Goal: Task Accomplishment & Management: Complete application form

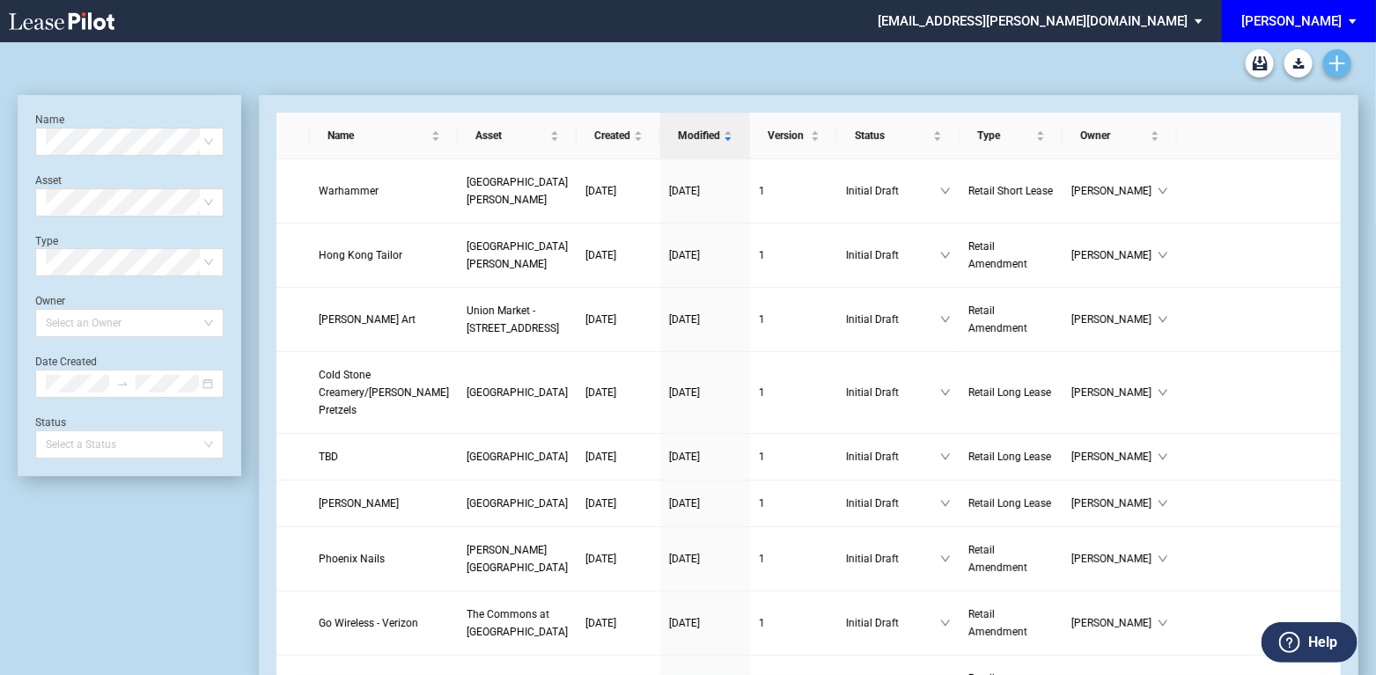
click at [1346, 61] on link "Create new document" at bounding box center [1337, 63] width 28 height 28
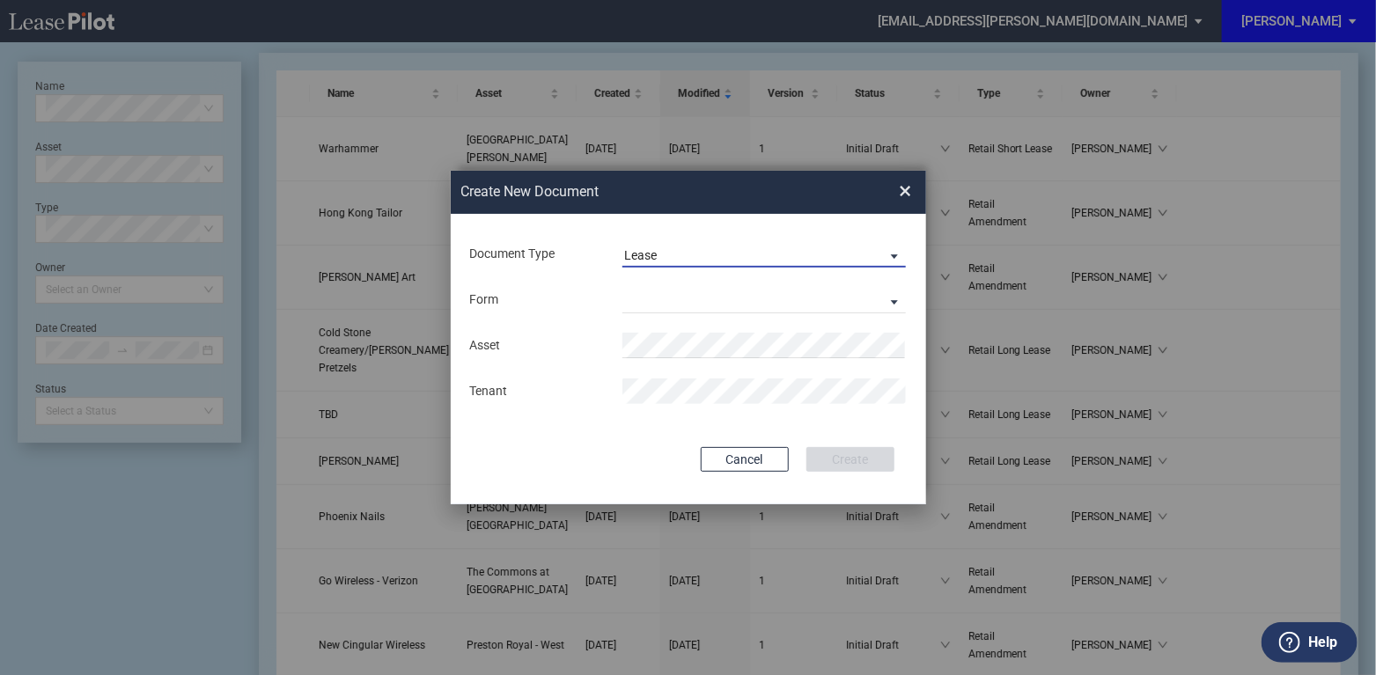
click at [893, 253] on span "Document Type: \aLease\a" at bounding box center [889, 255] width 21 height 18
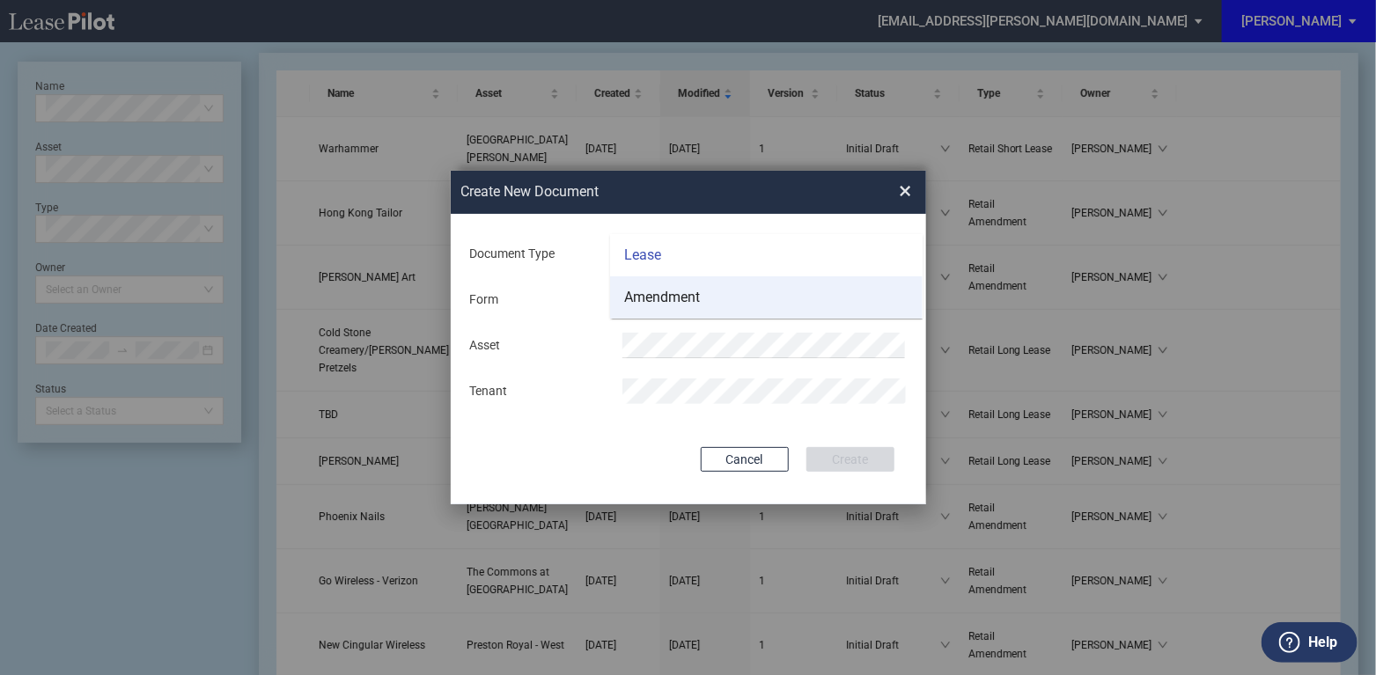
click at [696, 298] on div "Amendment" at bounding box center [662, 297] width 76 height 19
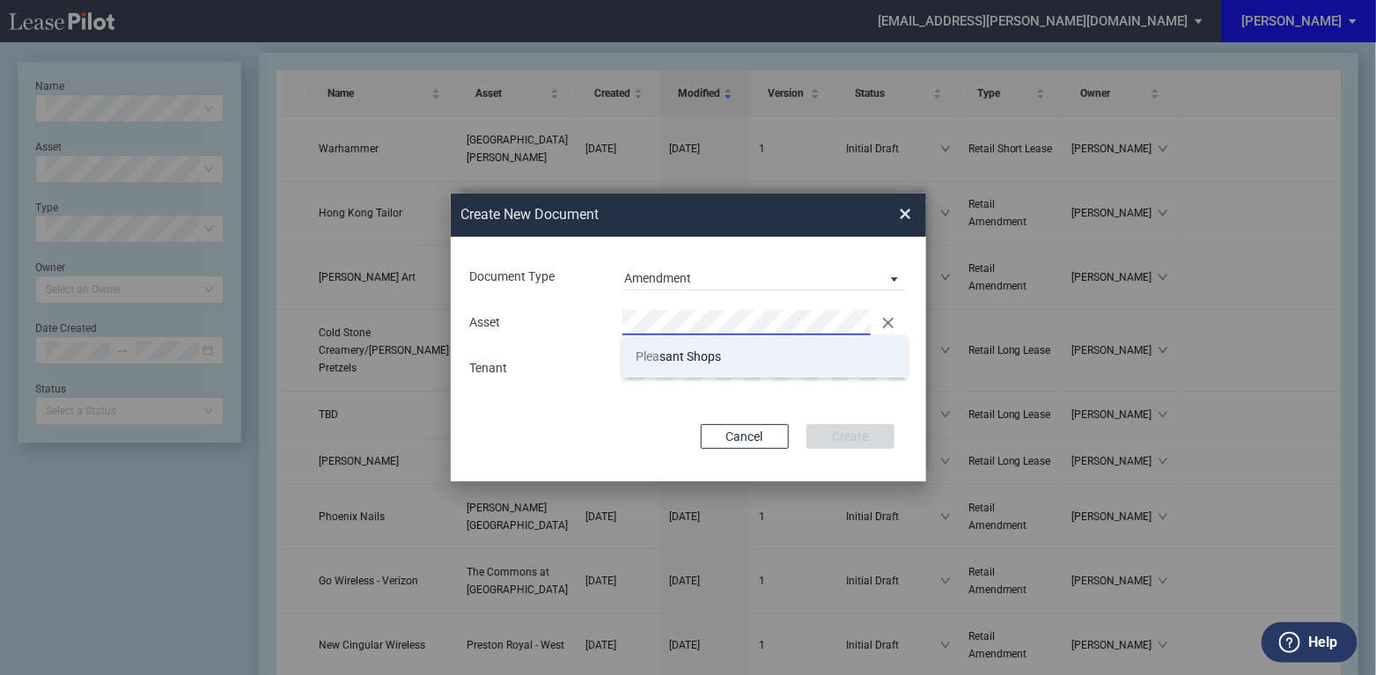
click at [712, 357] on span "Plea sant Shops" at bounding box center [678, 356] width 85 height 14
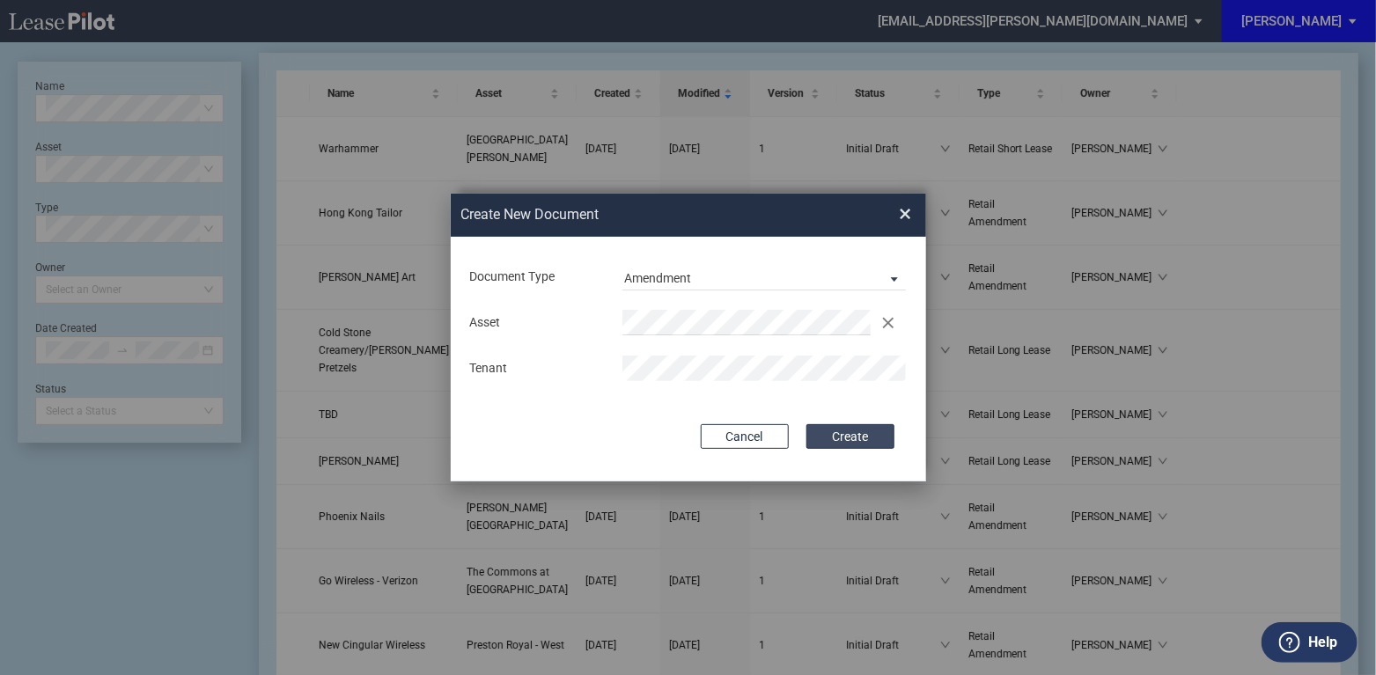
click at [849, 434] on button "Create" at bounding box center [850, 436] width 88 height 25
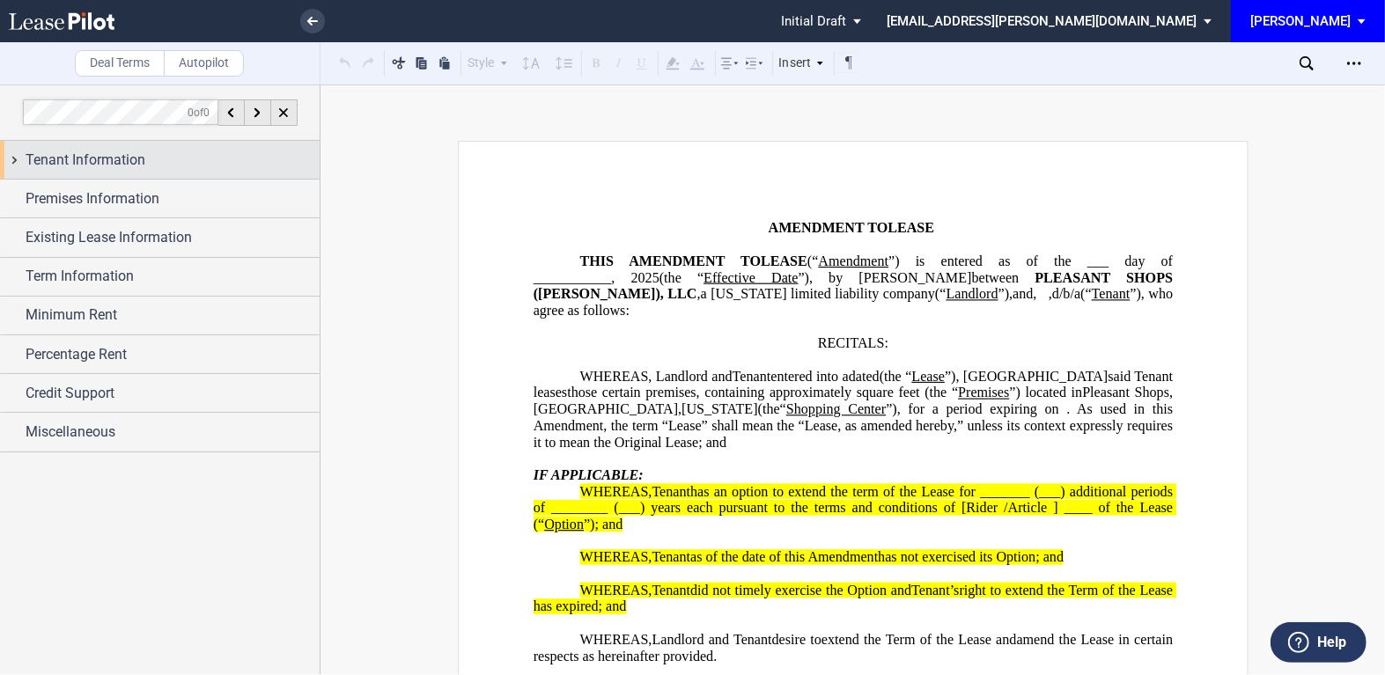
click at [13, 157] on div "Tenant Information" at bounding box center [160, 160] width 320 height 38
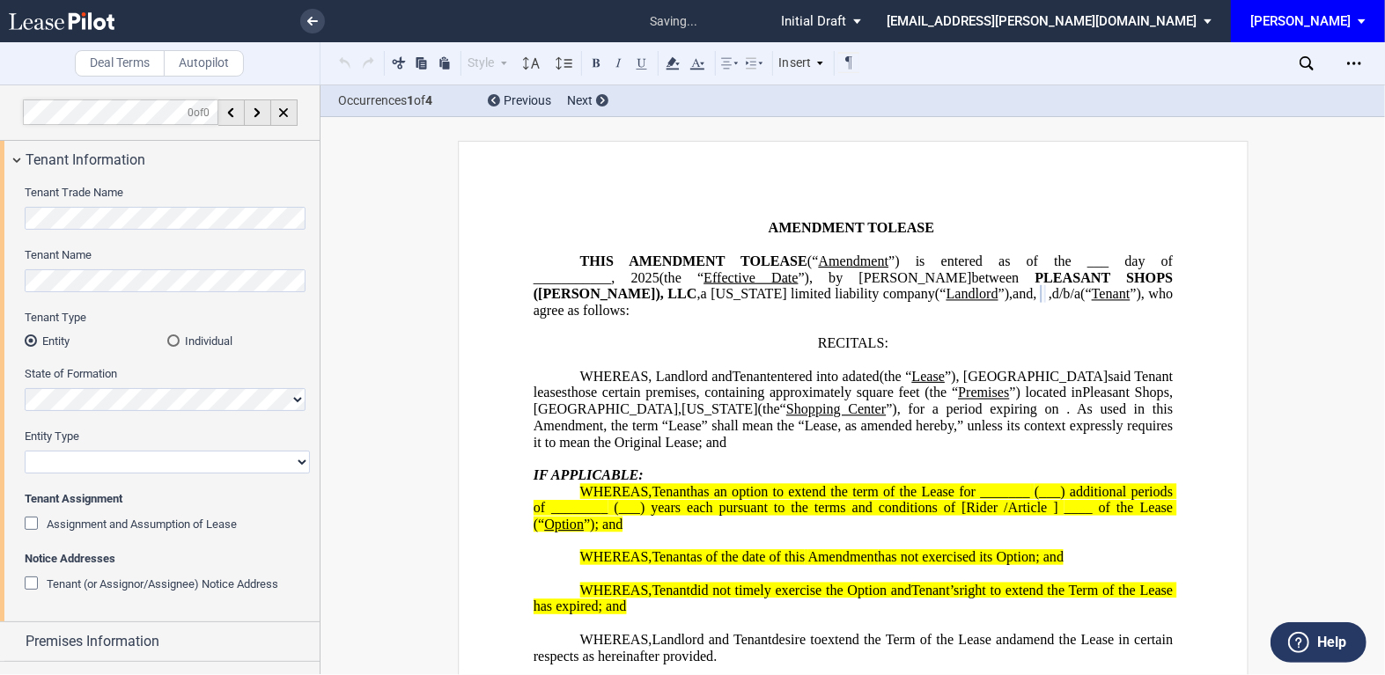
click at [91, 460] on select "Corporation Limited Liability Company General Partnership Limited Partnership O…" at bounding box center [167, 462] width 285 height 23
select select "general partnership"
click at [25, 451] on select "Corporation Limited Liability Company General Partnership Limited Partnership O…" at bounding box center [167, 462] width 285 height 23
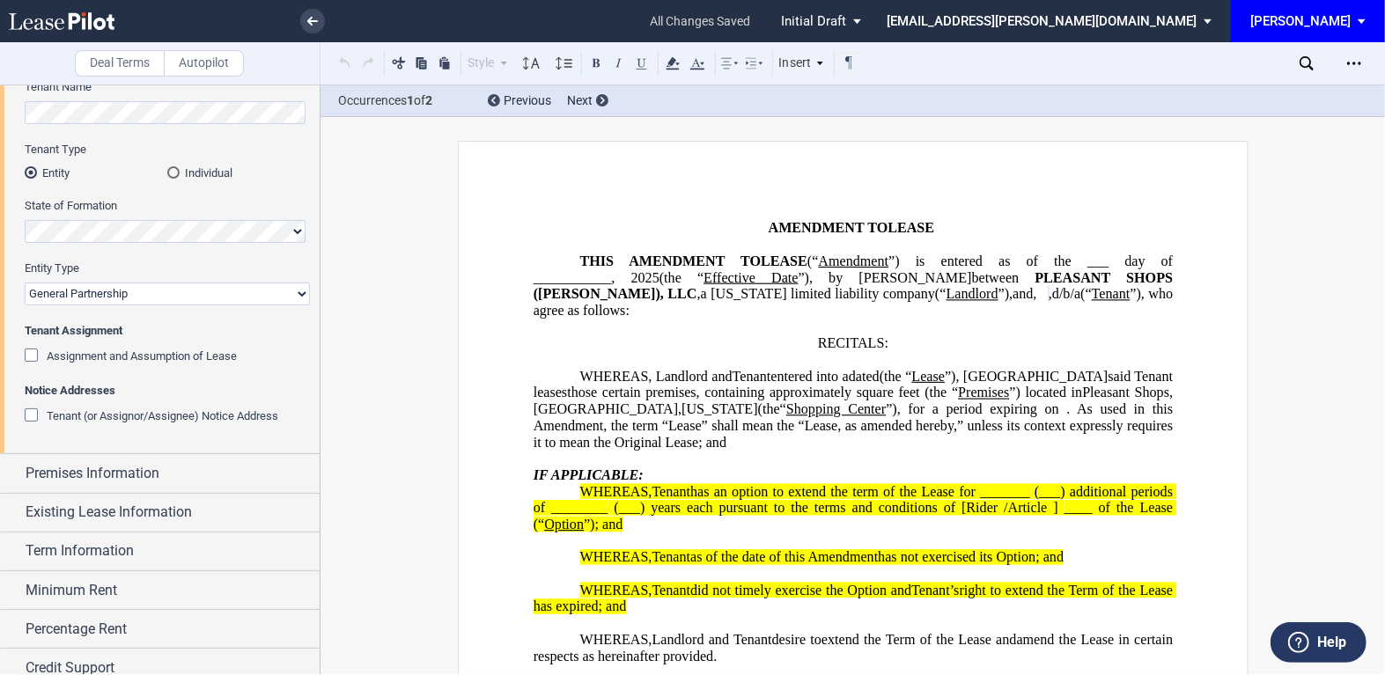
scroll to position [213, 0]
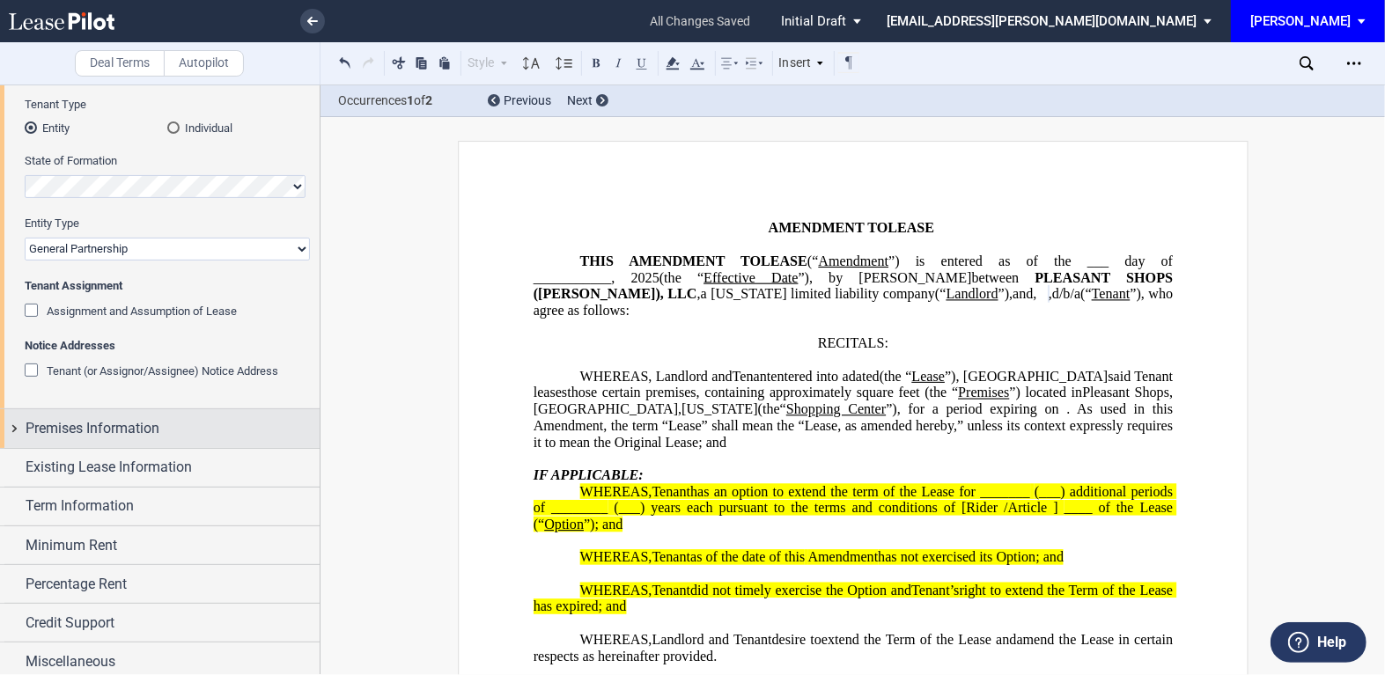
click at [14, 424] on div "Premises Information" at bounding box center [160, 428] width 320 height 38
click at [12, 426] on div "Premises Information" at bounding box center [160, 428] width 320 height 38
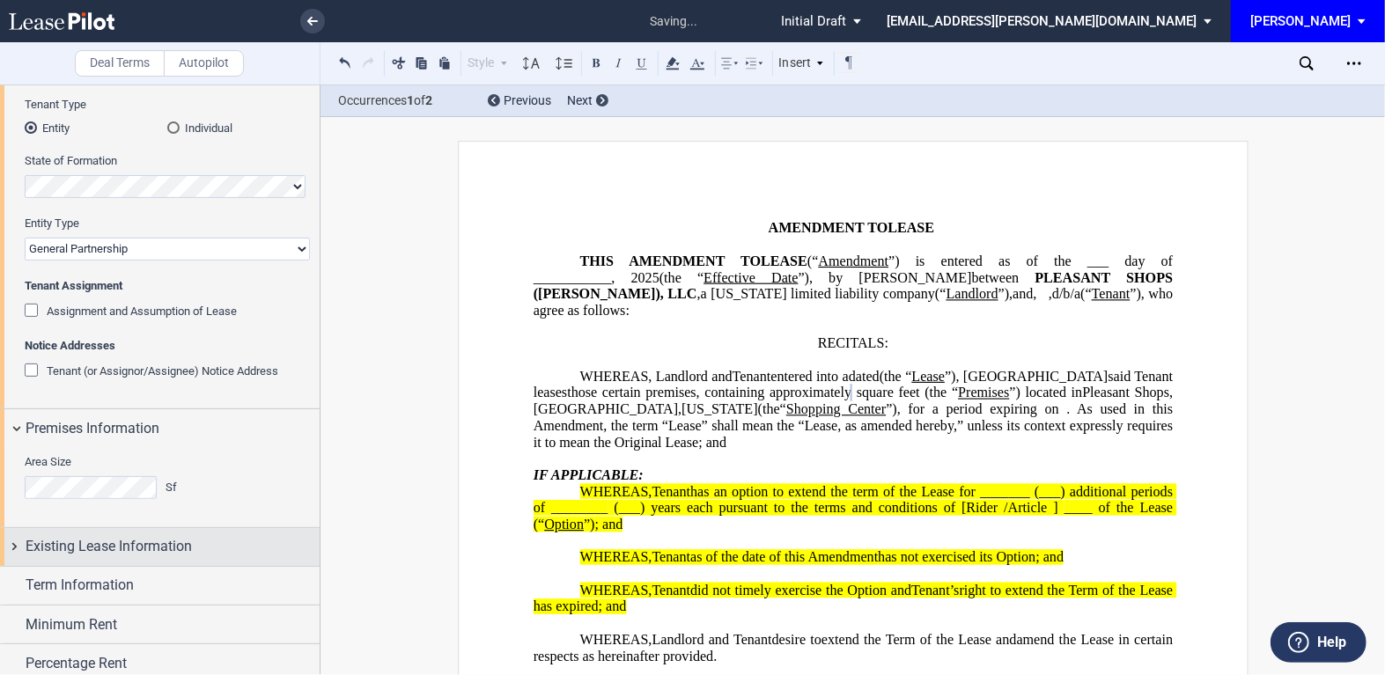
click at [16, 540] on div "Existing Lease Information" at bounding box center [160, 547] width 320 height 38
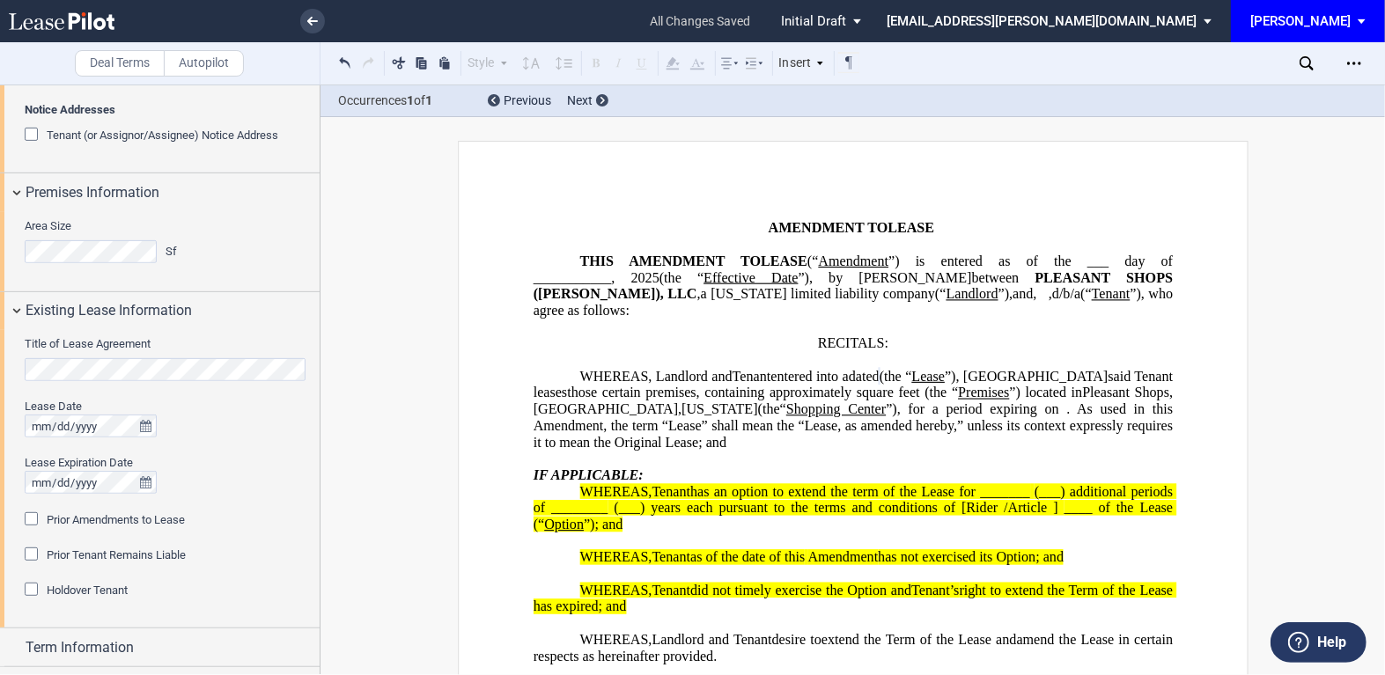
scroll to position [533, 0]
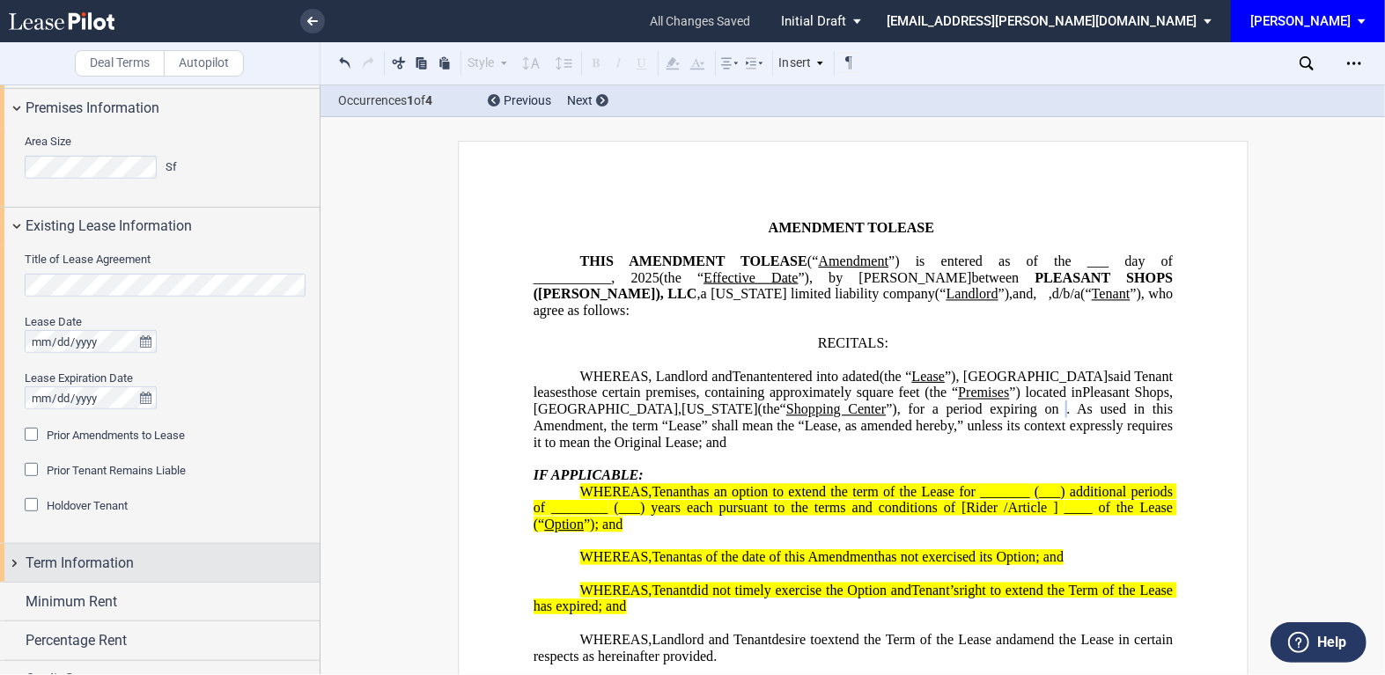
click at [14, 559] on div "Term Information" at bounding box center [160, 563] width 320 height 38
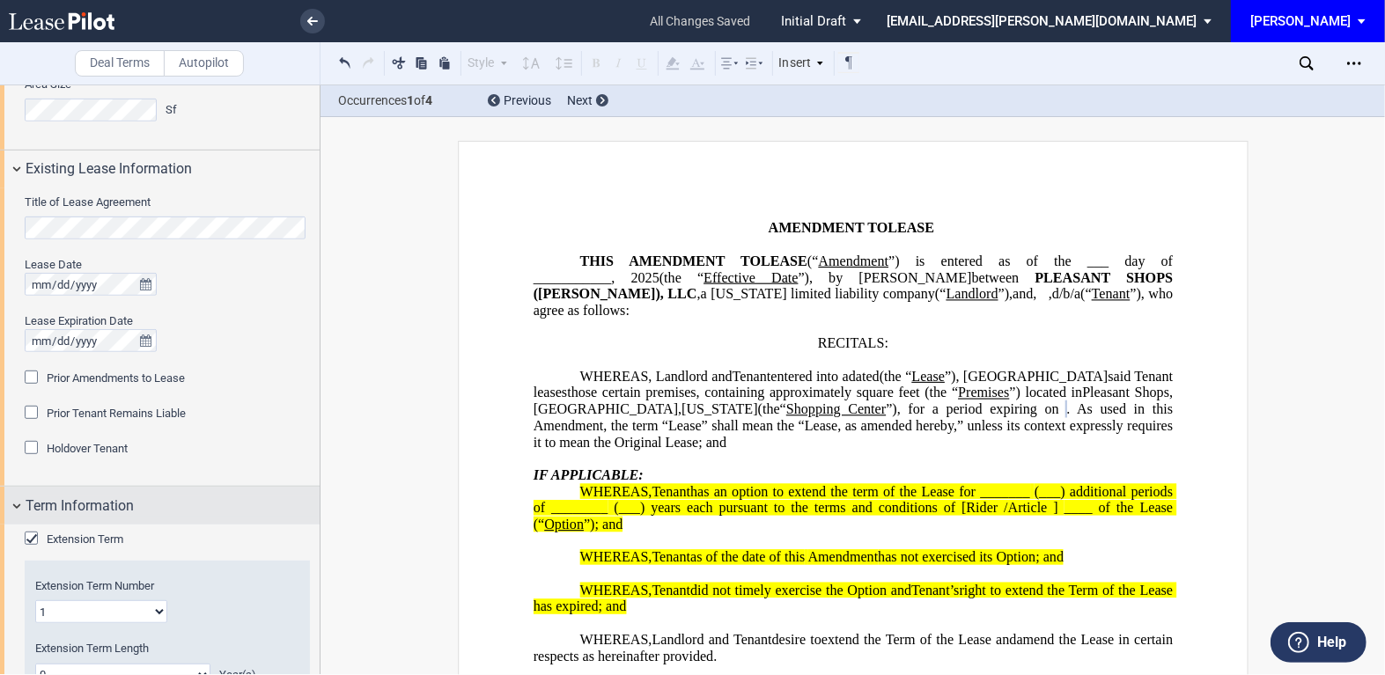
scroll to position [640, 0]
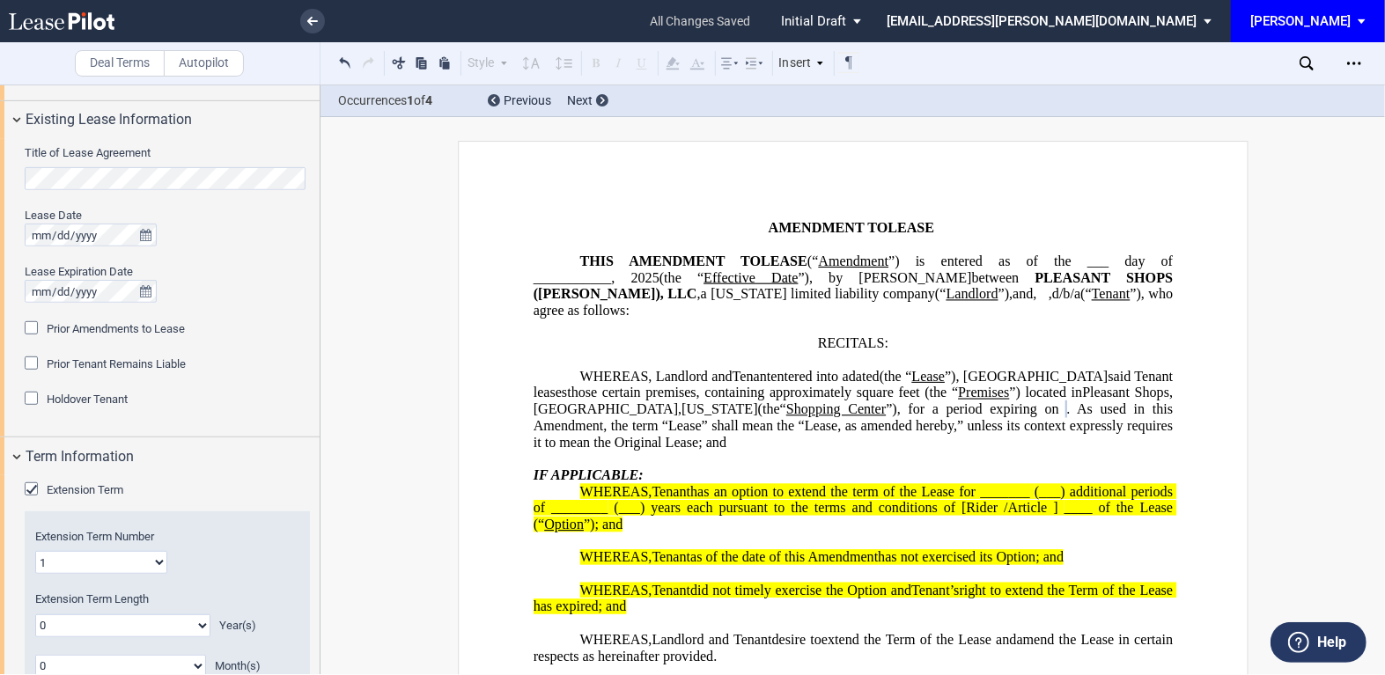
click at [201, 622] on select "0 1 2 3 4 5 6 7 8 9 10 11 12 13 14 15 16 17 18 19 20" at bounding box center [122, 625] width 175 height 23
select select "number:10"
click at [35, 614] on select "0 1 2 3 4 5 6 7 8 9 10 11 12 13 14 15 16 17 18 19 20" at bounding box center [122, 625] width 175 height 23
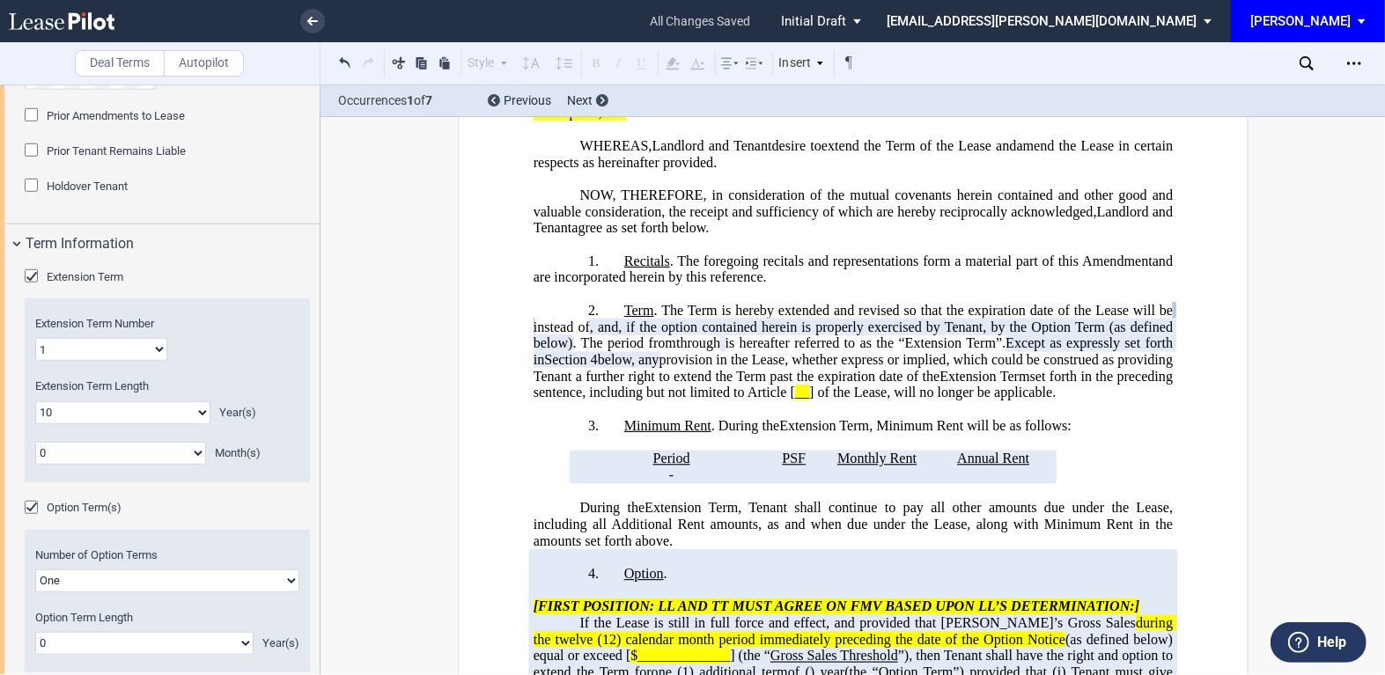
scroll to position [960, 0]
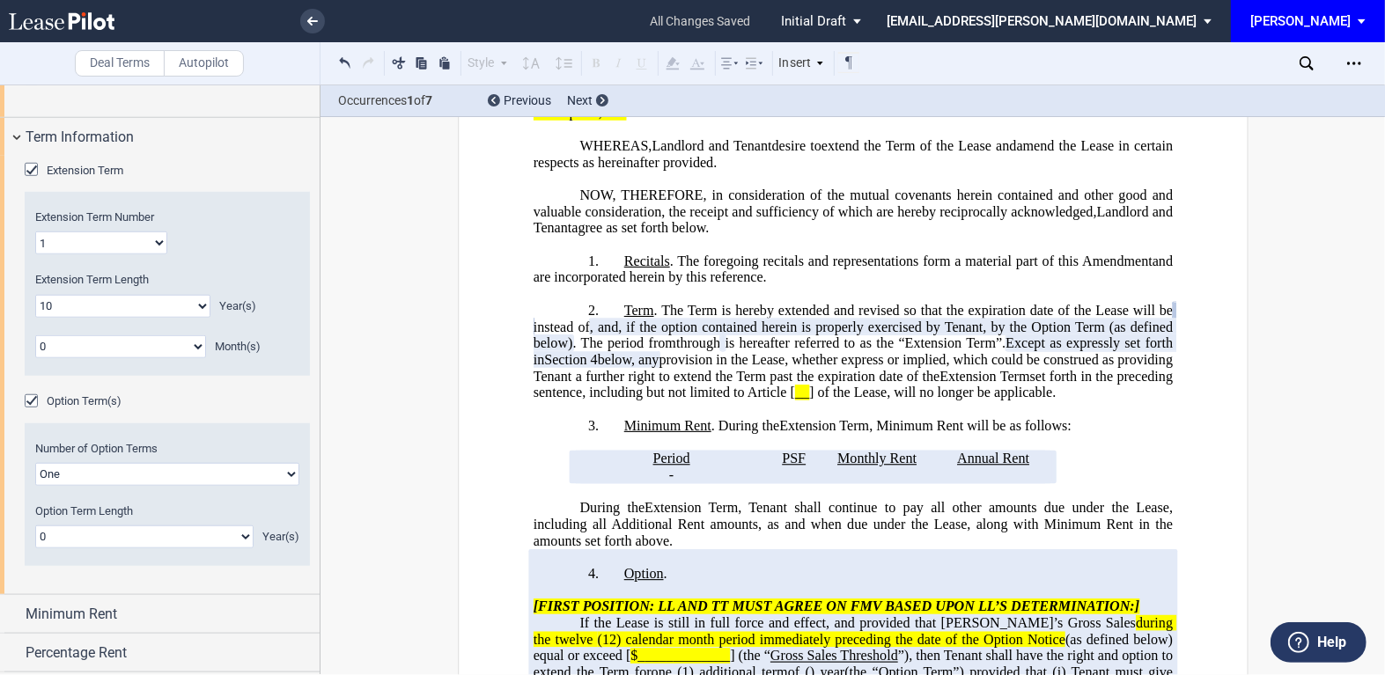
click at [235, 540] on select "0 1 2 3 4 5 6 7 8 9 10 11 12 13 14 15 16 17 18 19 20" at bounding box center [144, 537] width 218 height 23
select select "number:5"
click at [35, 526] on select "0 1 2 3 4 5 6 7 8 9 10 11 12 13 14 15 16 17 18 19 20" at bounding box center [144, 537] width 218 height 23
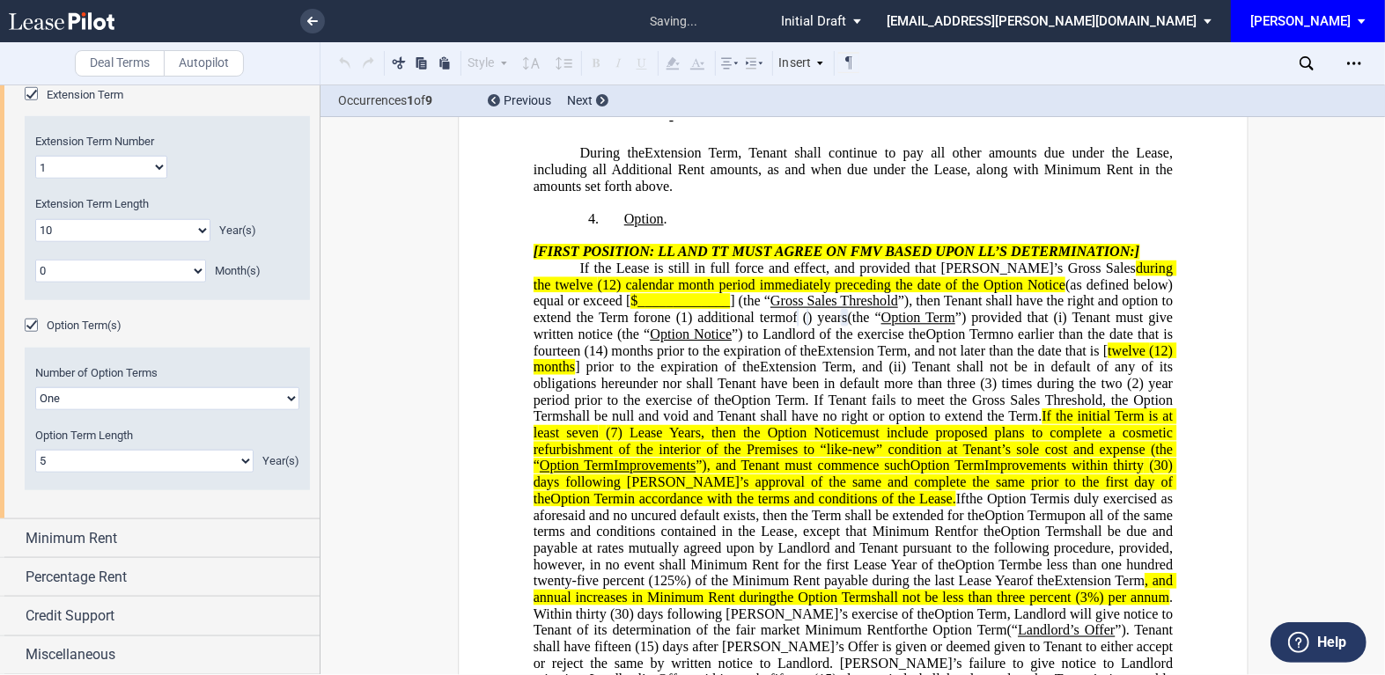
scroll to position [869, 0]
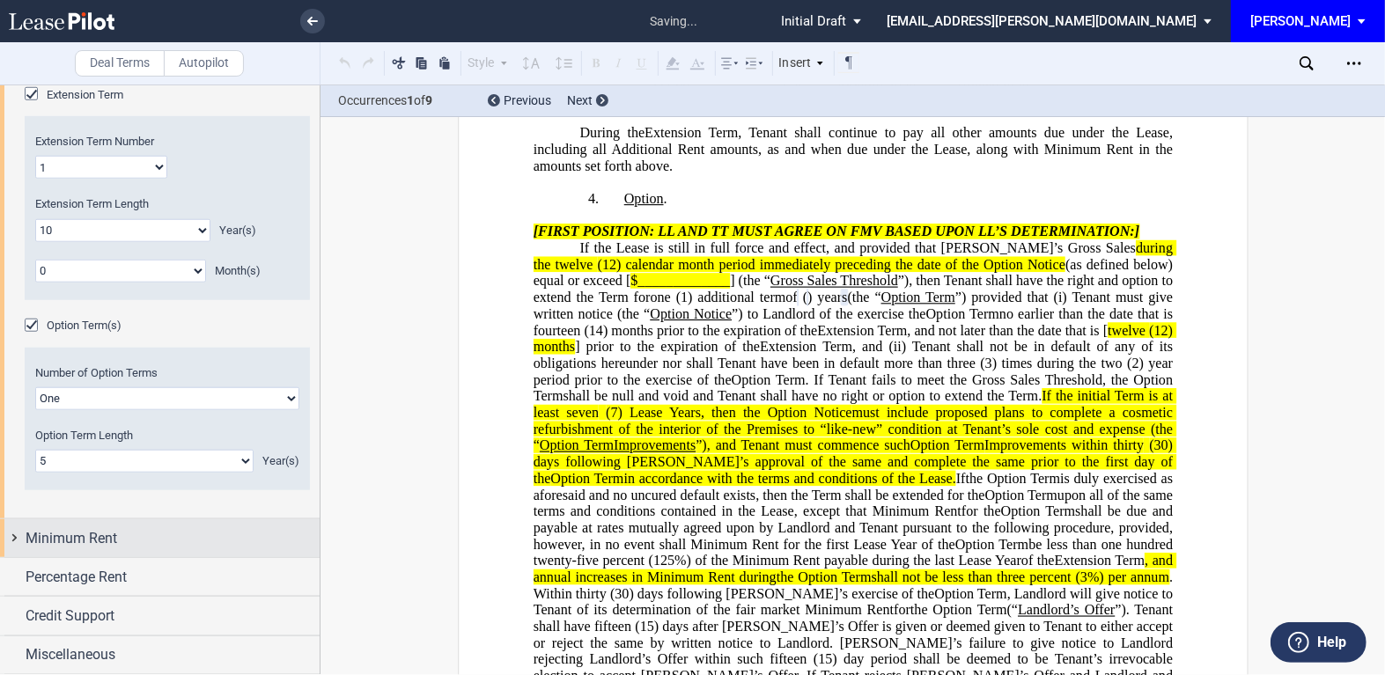
click at [12, 535] on div "Minimum Rent" at bounding box center [160, 538] width 320 height 38
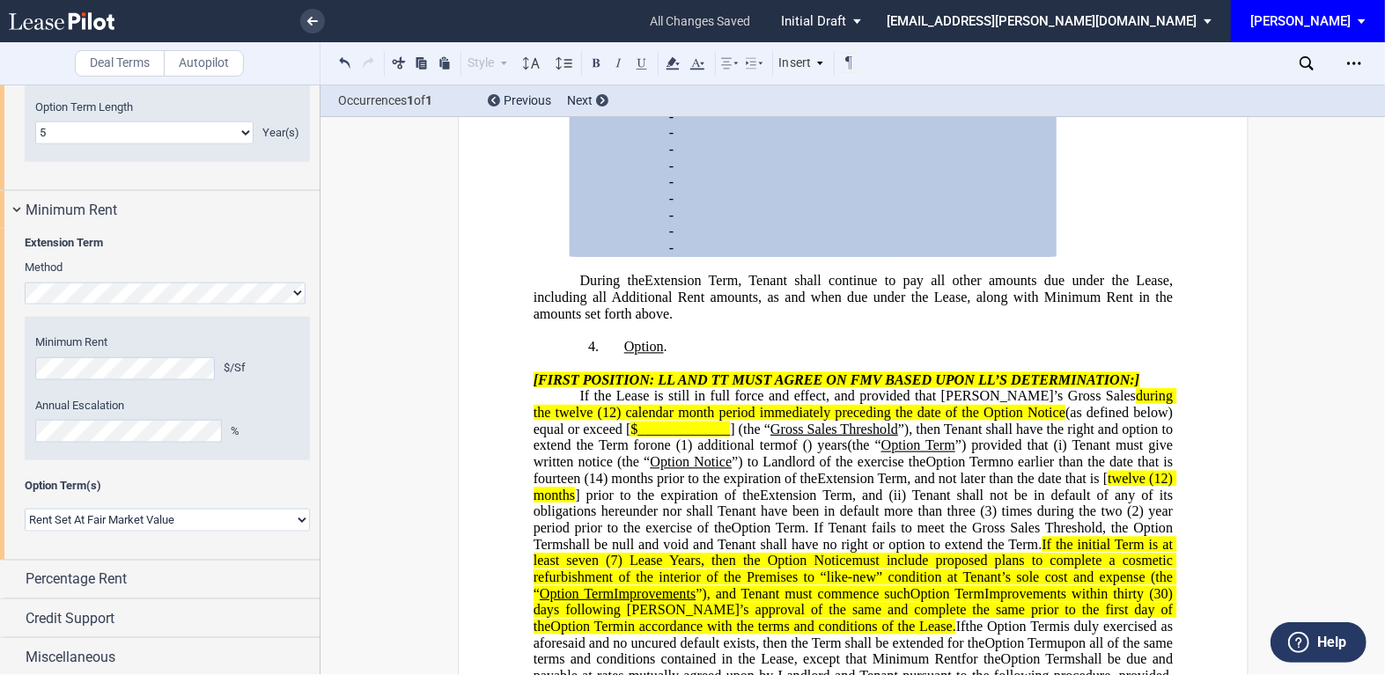
scroll to position [1366, 0]
click at [298, 515] on select "Rent Set At Fair Market Value Rent Specified in [GEOGRAPHIC_DATA]" at bounding box center [167, 517] width 285 height 23
select select "fixed"
click at [25, 529] on select "Rent Set At Fair Market Value Rent Specified in [GEOGRAPHIC_DATA]" at bounding box center [167, 517] width 285 height 23
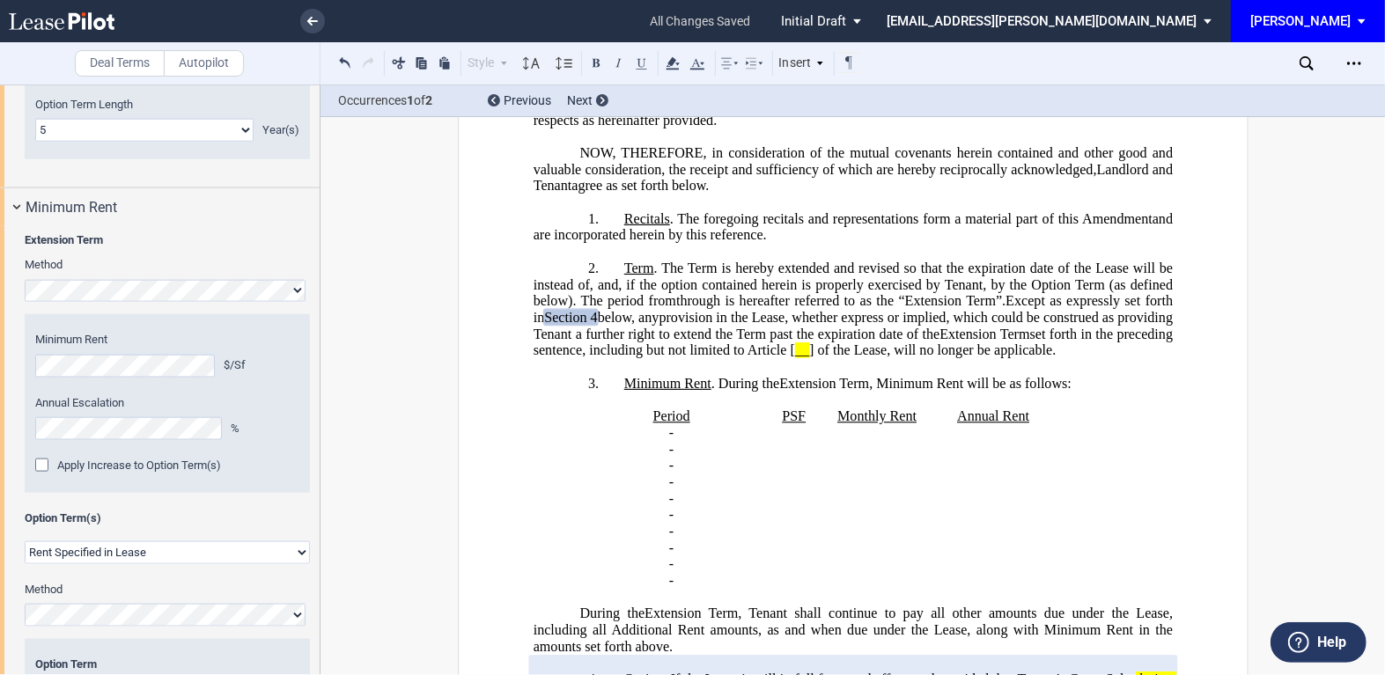
click at [44, 466] on div "Apply Increase to Option Term(s)" at bounding box center [44, 468] width 18 height 18
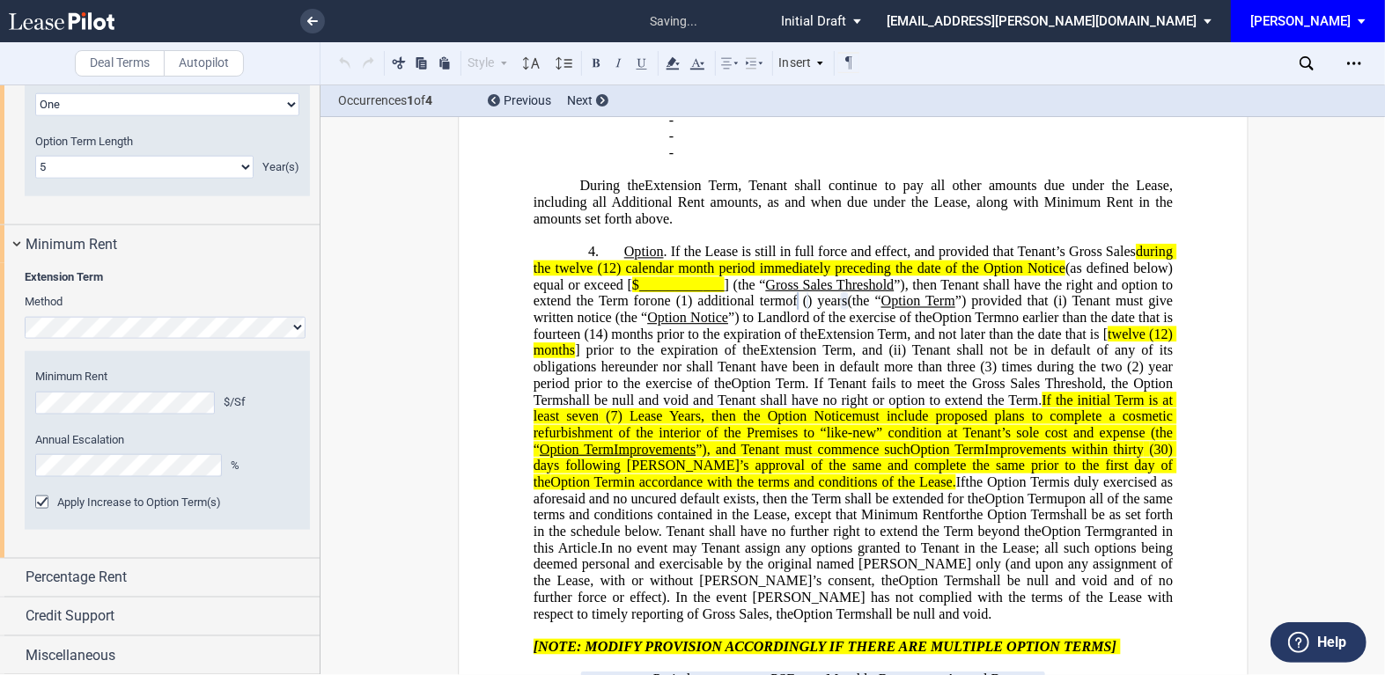
scroll to position [969, 0]
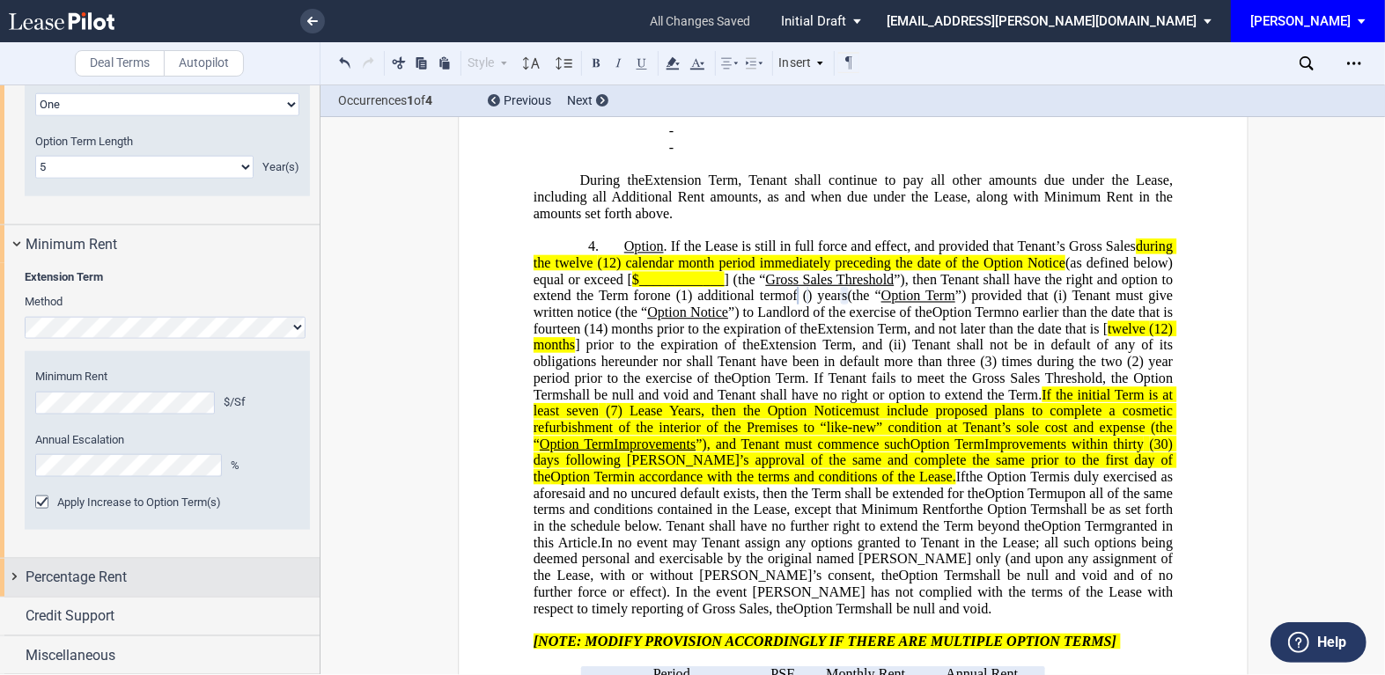
click at [14, 575] on div "Percentage Rent" at bounding box center [160, 578] width 320 height 38
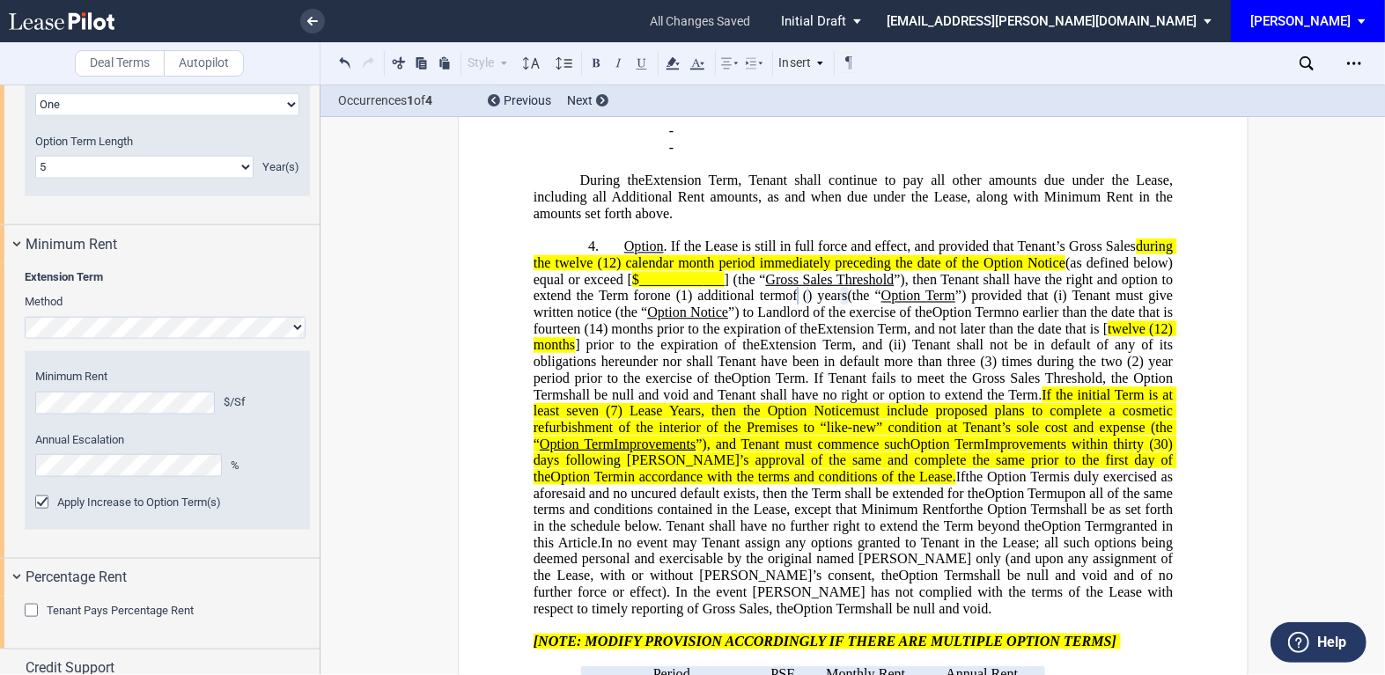
scroll to position [1381, 0]
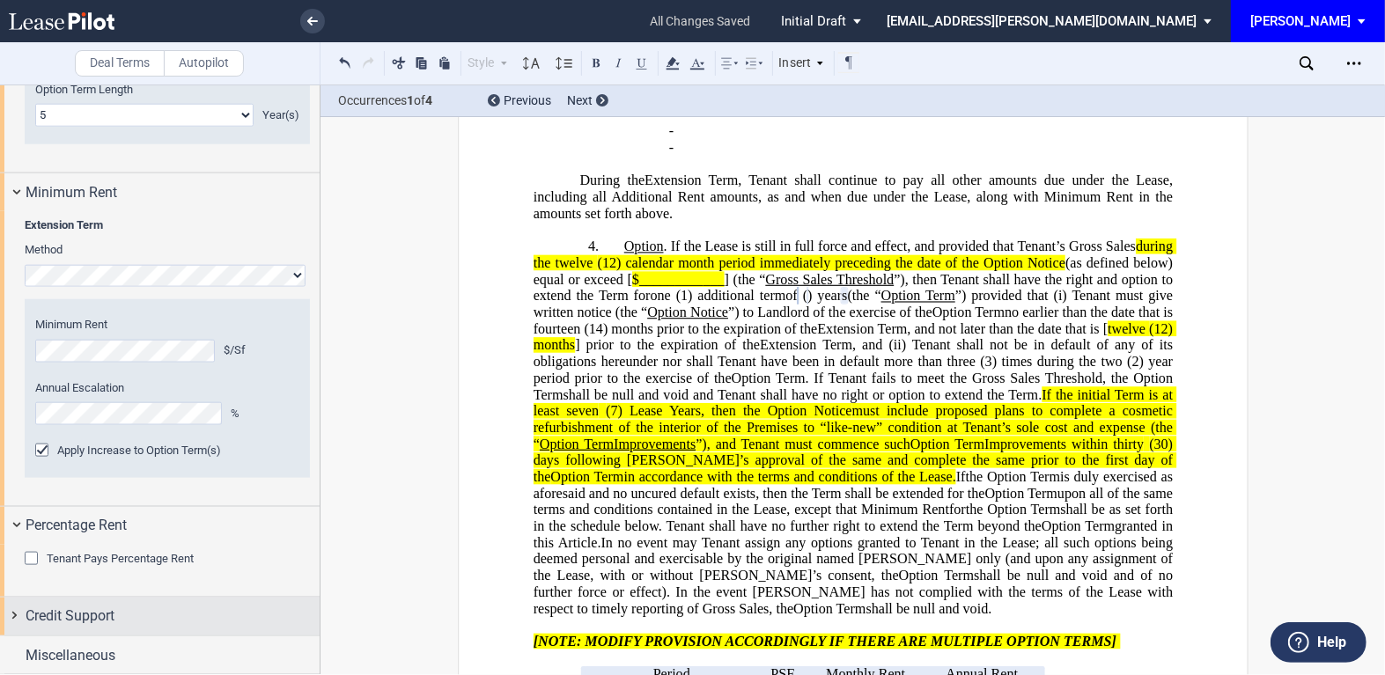
click at [18, 614] on div "Credit Support" at bounding box center [160, 617] width 320 height 38
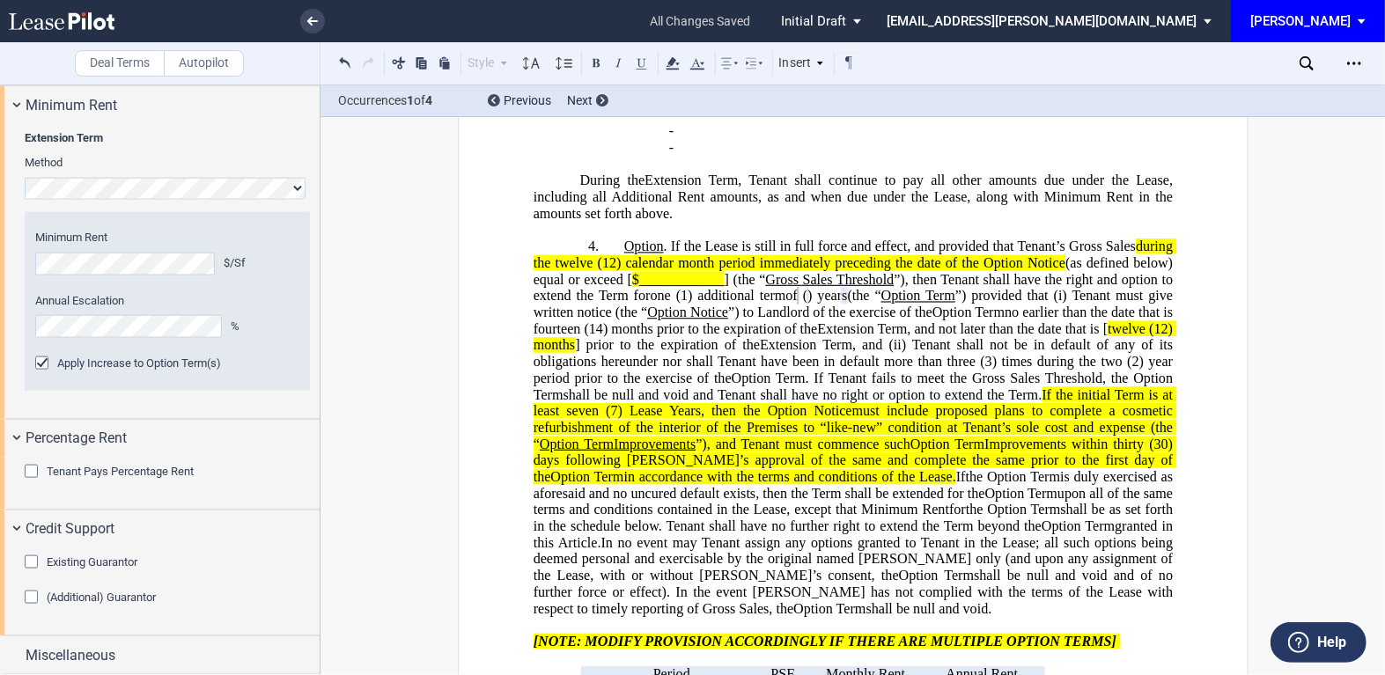
click at [33, 556] on div "Existing Guarantor" at bounding box center [34, 564] width 18 height 18
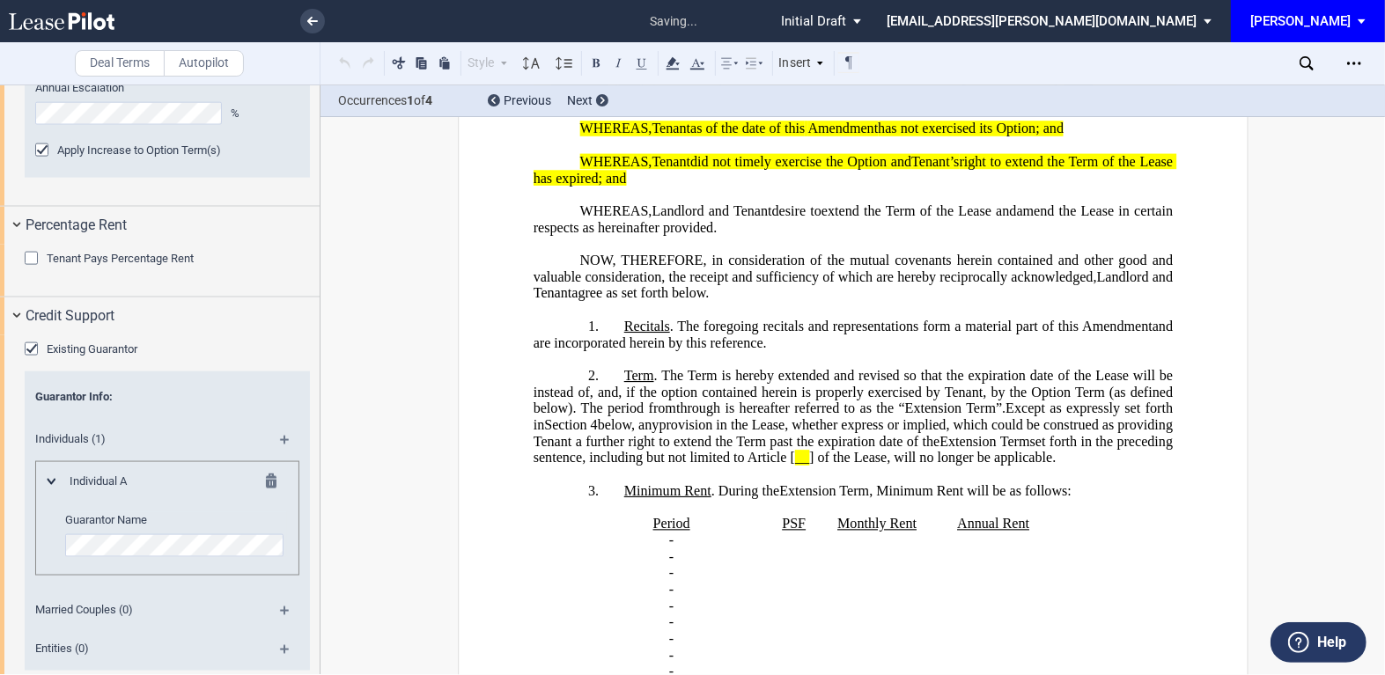
scroll to position [152, 0]
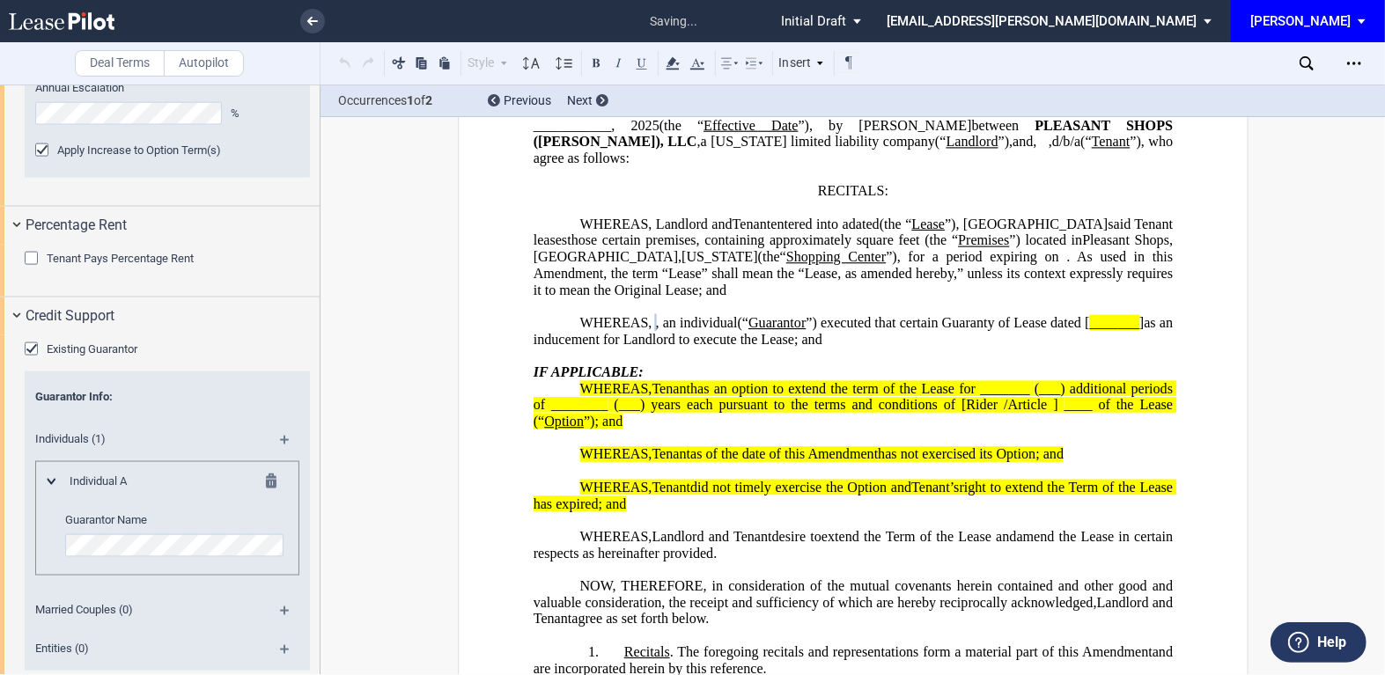
click at [280, 436] on md-icon at bounding box center [292, 446] width 24 height 21
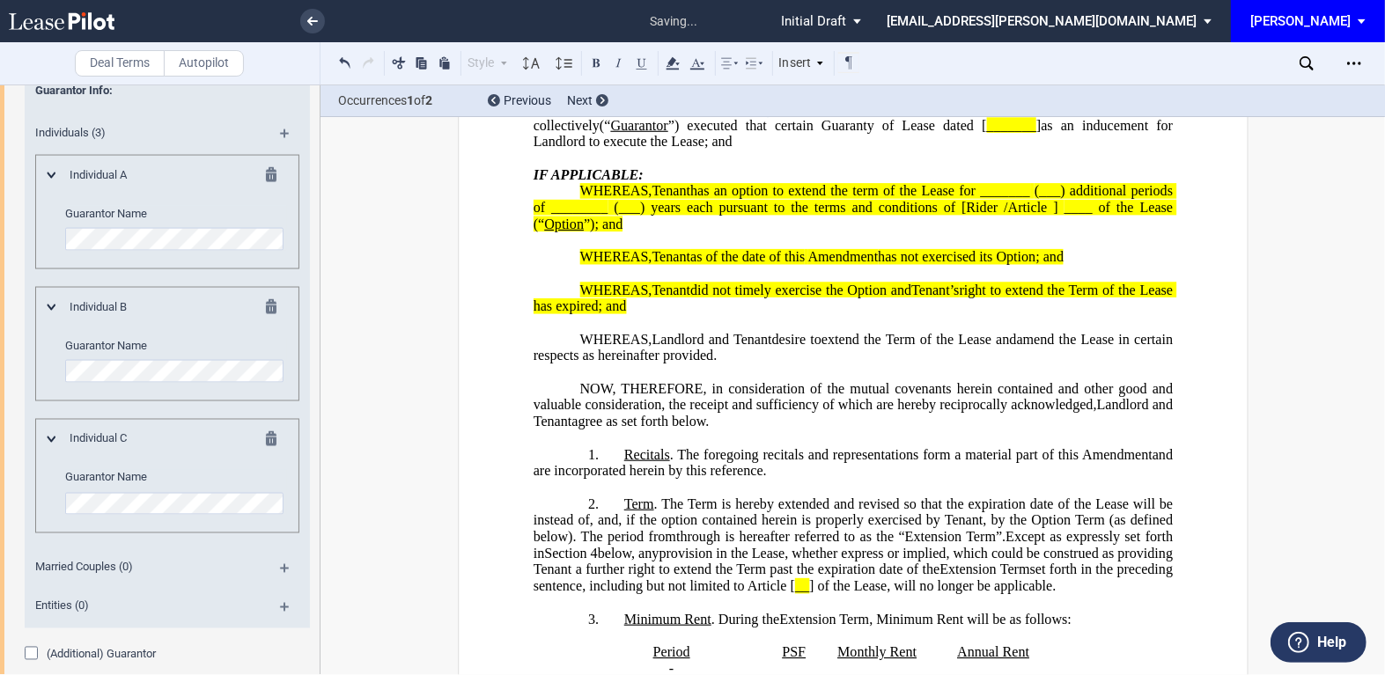
scroll to position [2043, 0]
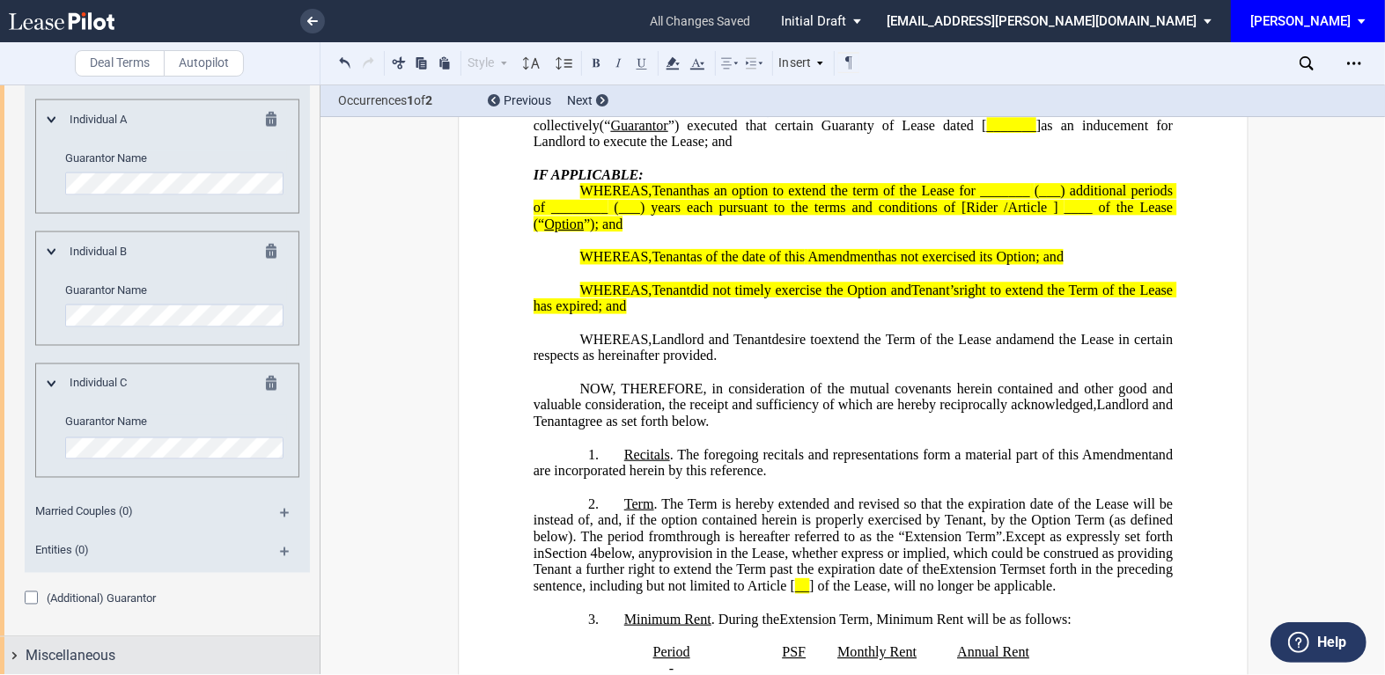
click at [17, 654] on div "Miscellaneous" at bounding box center [160, 656] width 320 height 38
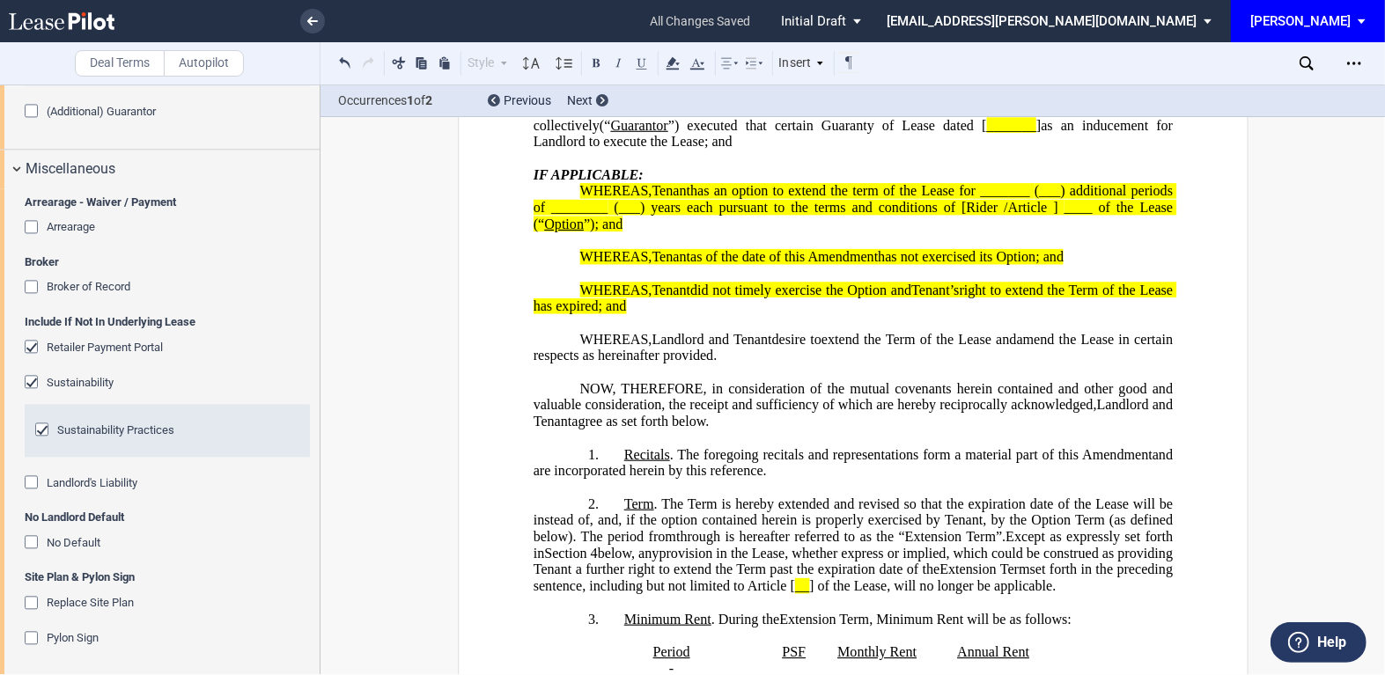
scroll to position [152, 0]
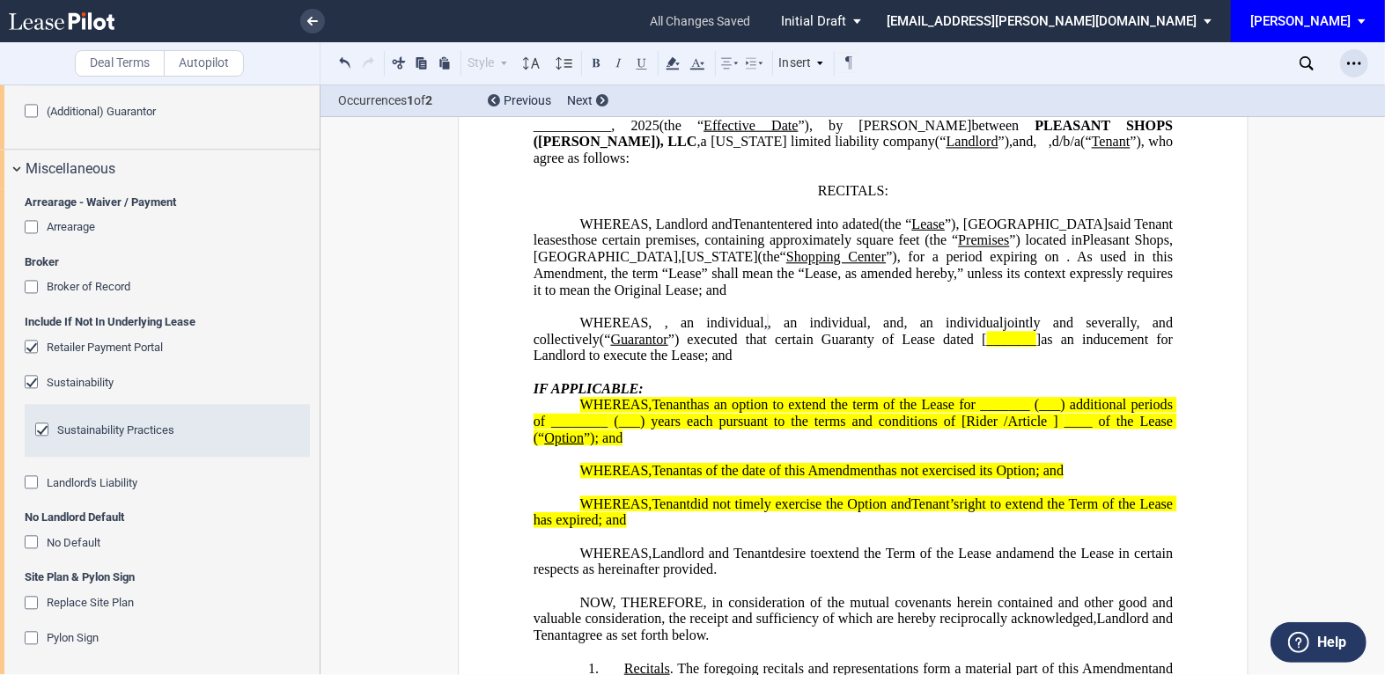
click at [1353, 62] on use "Open Lease options menu" at bounding box center [1354, 63] width 14 height 3
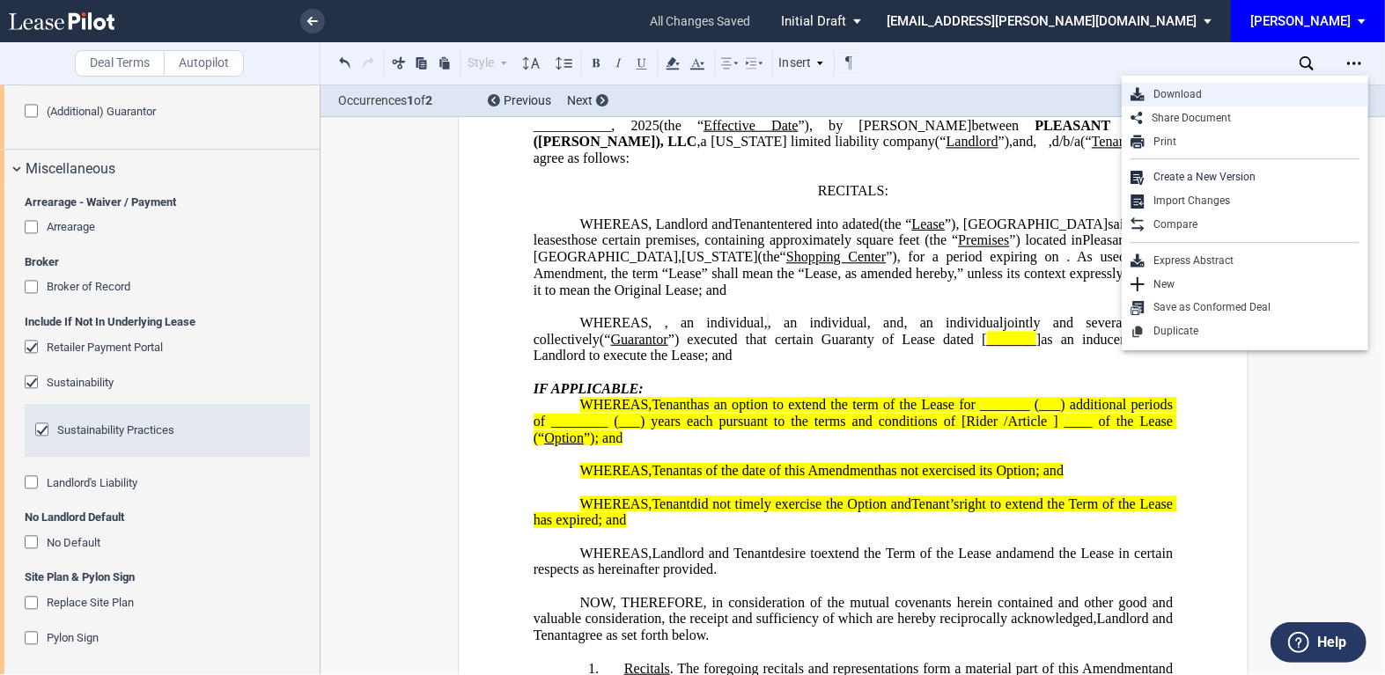
click at [1183, 93] on div "Download" at bounding box center [1251, 94] width 215 height 15
